Goal: Use online tool/utility: Use online tool/utility

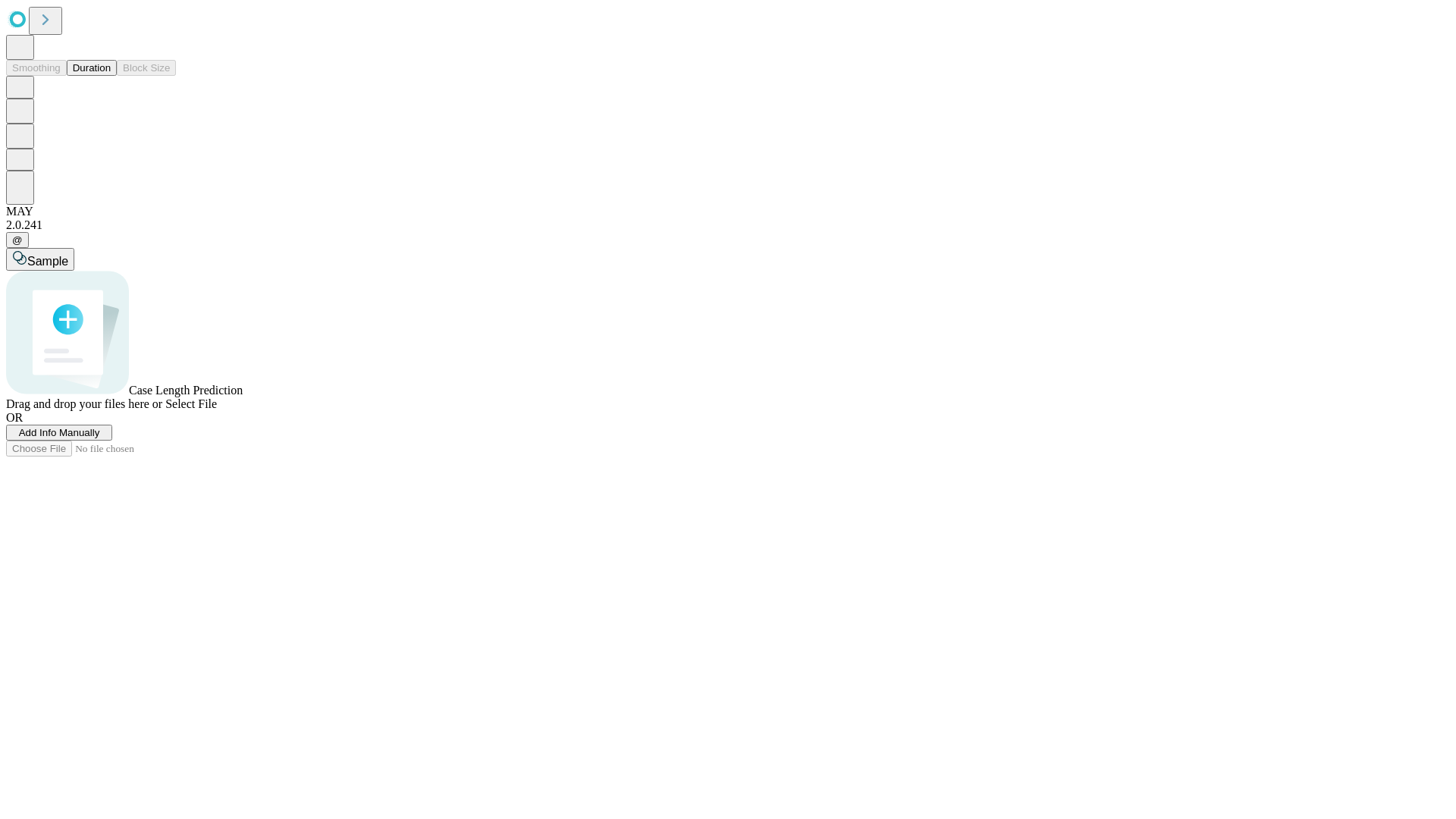
click at [110, 76] on button "Duration" at bounding box center [92, 68] width 50 height 16
click at [68, 254] on span "Sample" at bounding box center [48, 261] width 41 height 12
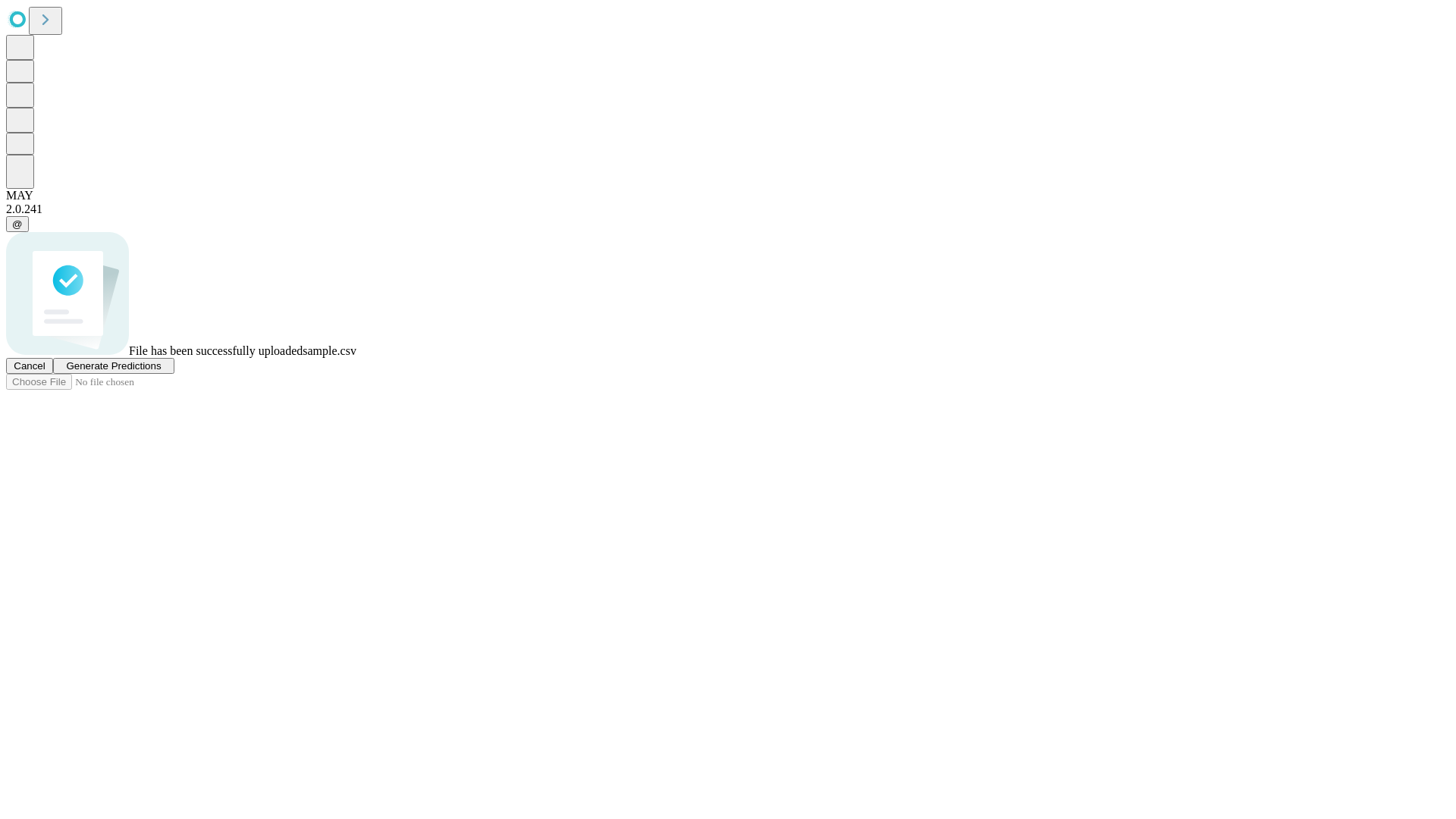
click at [161, 372] on span "Generate Predictions" at bounding box center [113, 365] width 95 height 12
